Goal: Go to known website: Access a specific website the user already knows

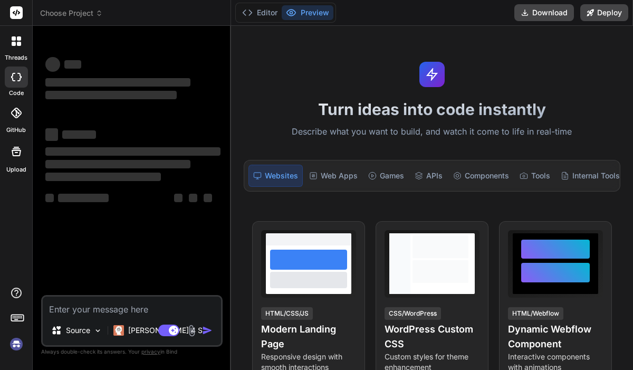
type textarea "x"
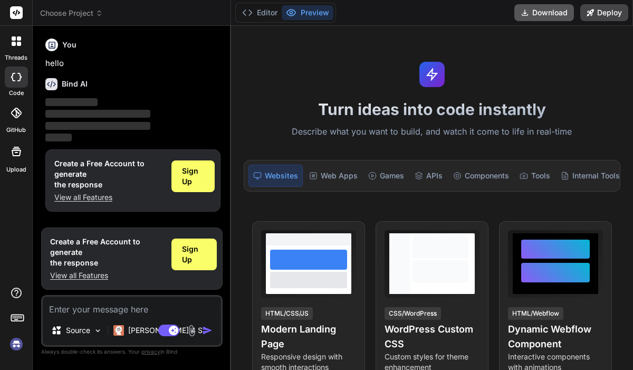
click at [550, 6] on button "Download" at bounding box center [545, 12] width 60 height 17
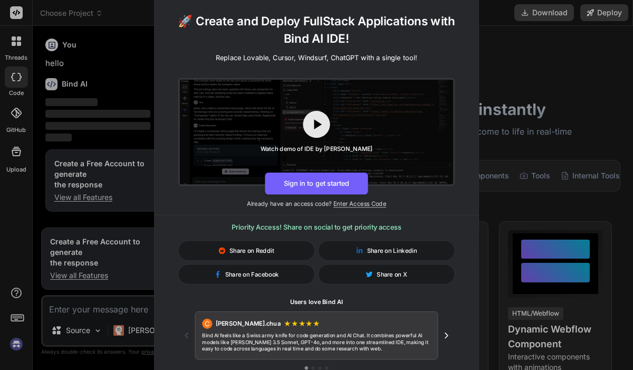
click at [544, 134] on div "🚀 Create and Deploy FullStack Applications with Bind AI IDE! Replace Lovable, C…" at bounding box center [316, 185] width 633 height 370
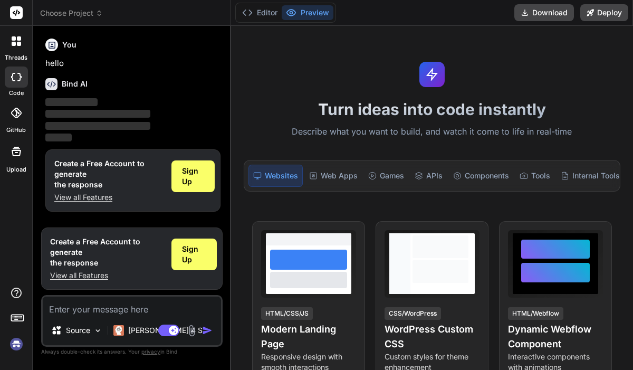
click at [20, 8] on rect at bounding box center [16, 12] width 13 height 13
click at [14, 13] on icon at bounding box center [17, 13] width 8 height 6
click at [13, 344] on img at bounding box center [16, 344] width 18 height 18
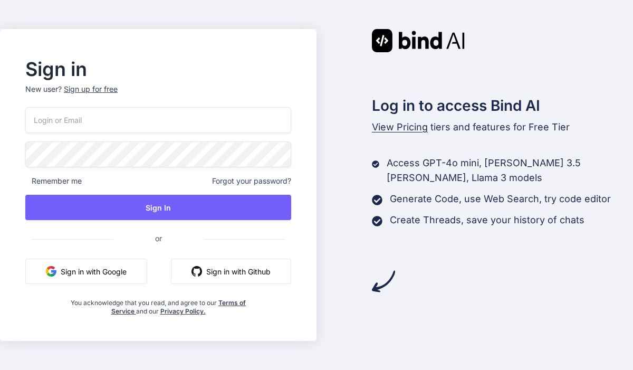
click at [125, 260] on button "Sign in with Google" at bounding box center [86, 271] width 122 height 25
